Goal: Information Seeking & Learning: Learn about a topic

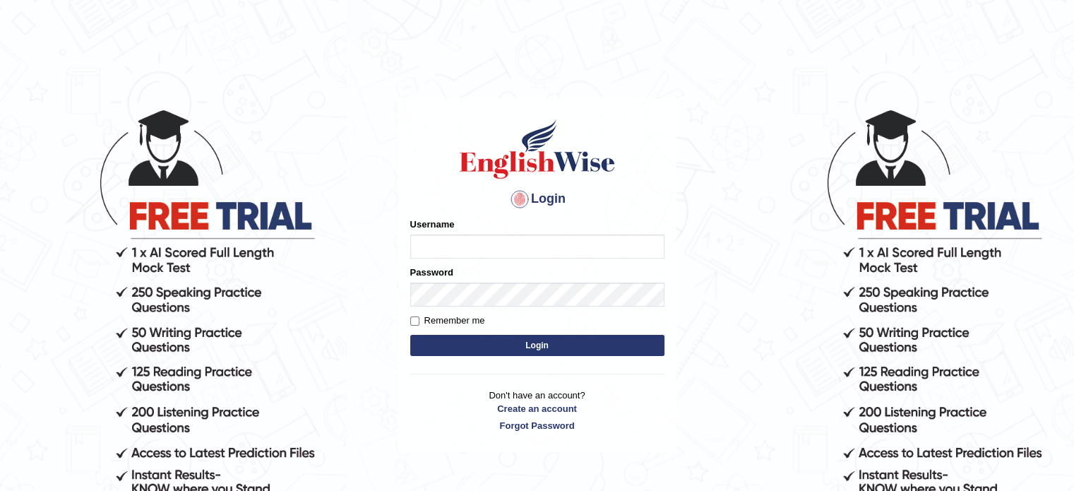
type input "Himabind"
click at [526, 347] on button "Login" at bounding box center [537, 345] width 254 height 21
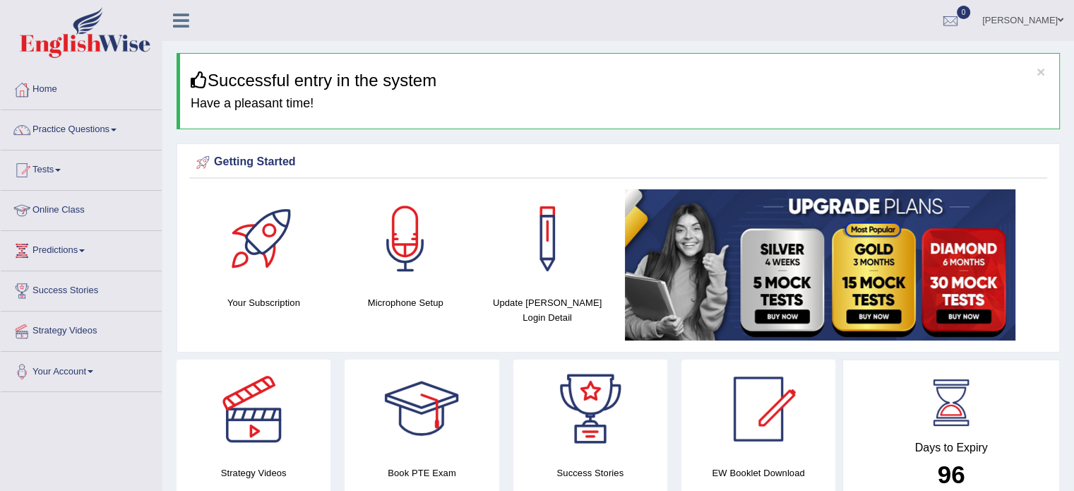
click at [62, 214] on link "Online Class" at bounding box center [81, 208] width 161 height 35
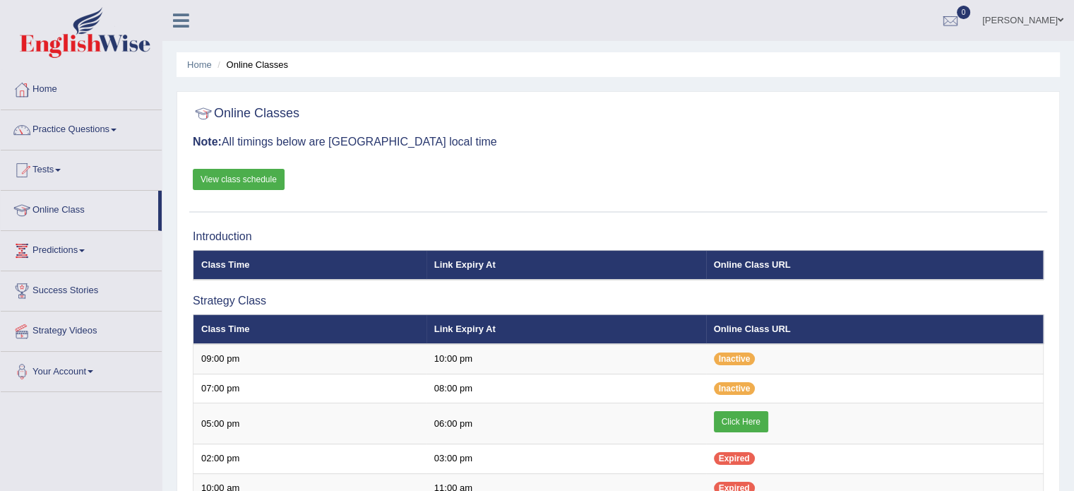
click at [270, 181] on link "View class schedule" at bounding box center [239, 179] width 92 height 21
click at [40, 90] on link "Home" at bounding box center [81, 87] width 161 height 35
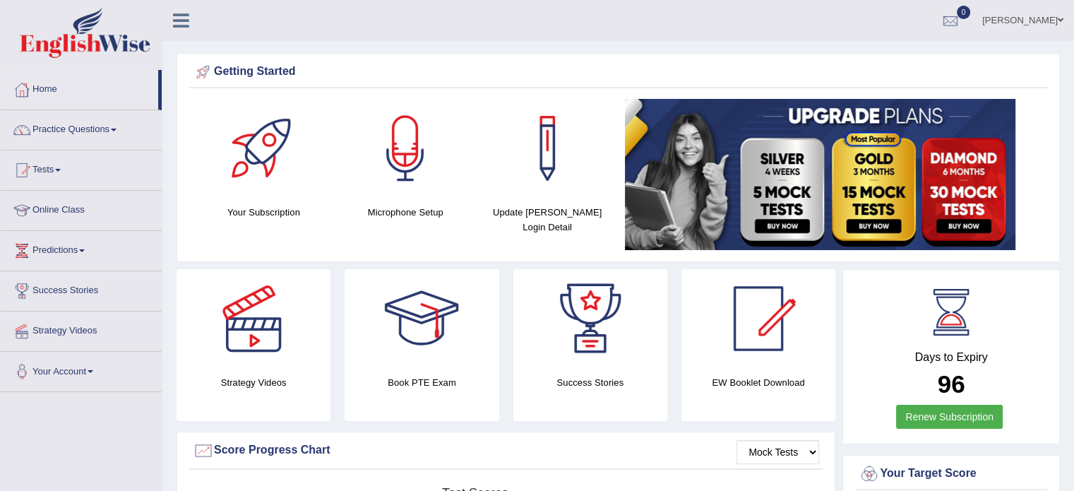
click at [1042, 26] on link "Himabind Vankayalapati" at bounding box center [1022, 18] width 102 height 37
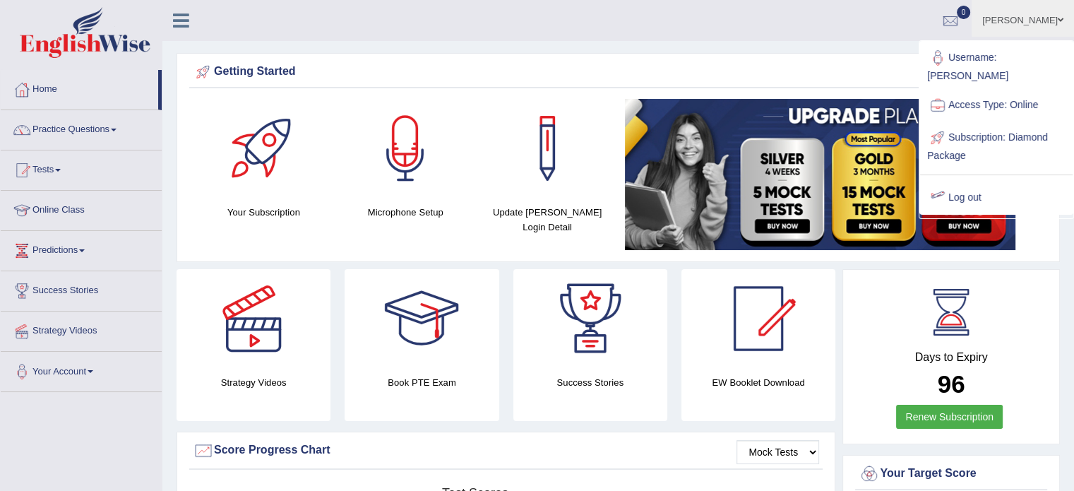
click at [968, 181] on link "Log out" at bounding box center [996, 197] width 152 height 32
